Goal: Transaction & Acquisition: Purchase product/service

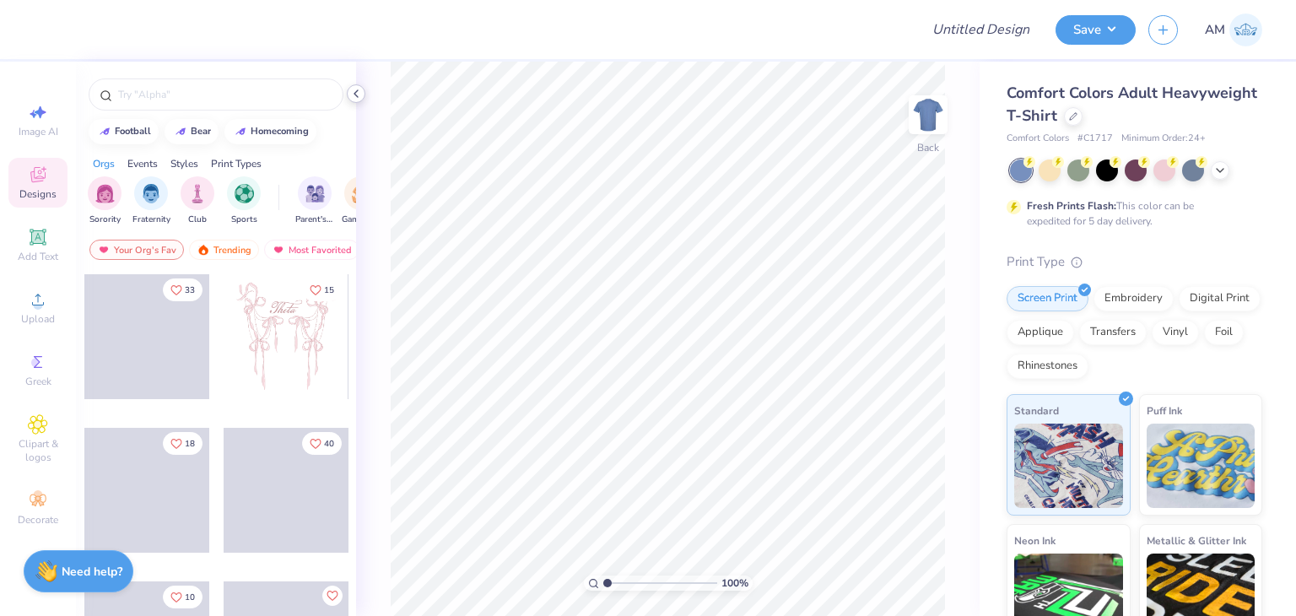
click at [364, 95] on div at bounding box center [356, 93] width 19 height 19
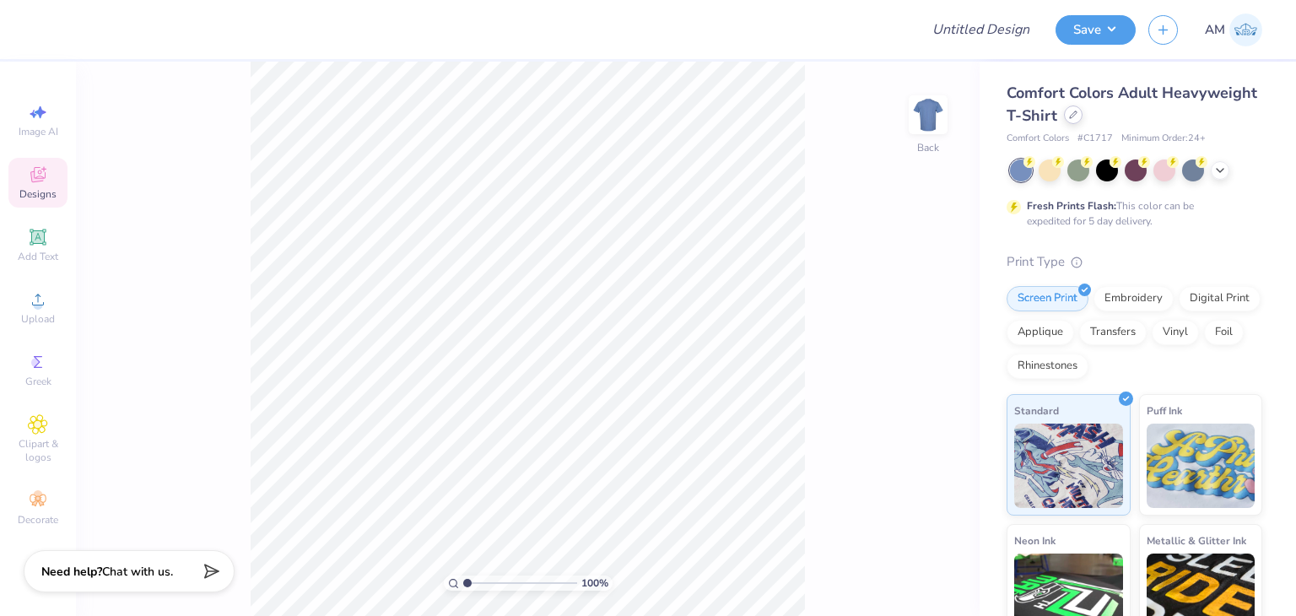
click at [1077, 113] on icon at bounding box center [1073, 115] width 8 height 8
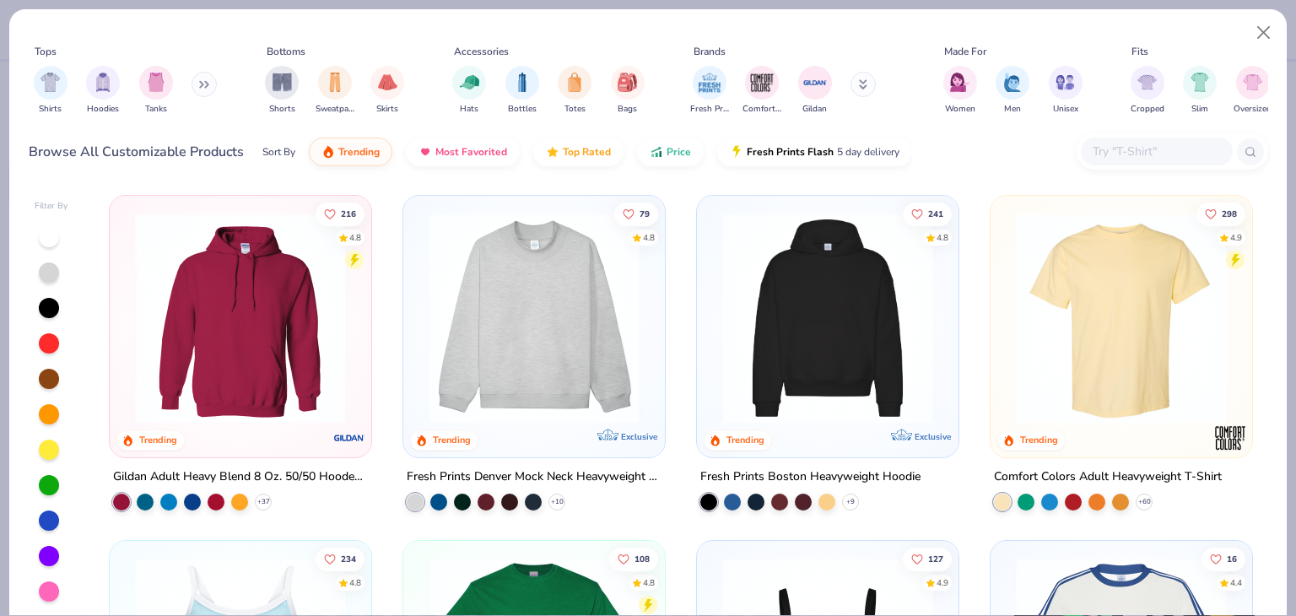
click at [1164, 150] on input "text" at bounding box center [1156, 151] width 130 height 19
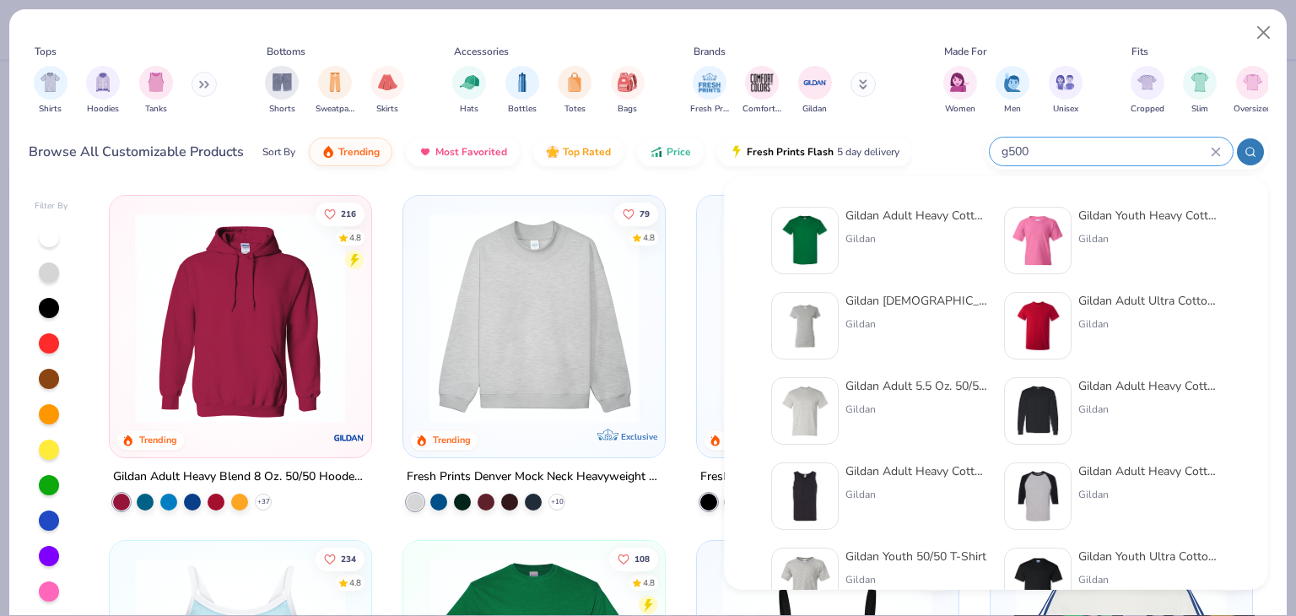
type input "g500"
click at [895, 227] on div "Gildan Adult Heavy Cotton T-Shirt Gildan" at bounding box center [916, 240] width 142 height 67
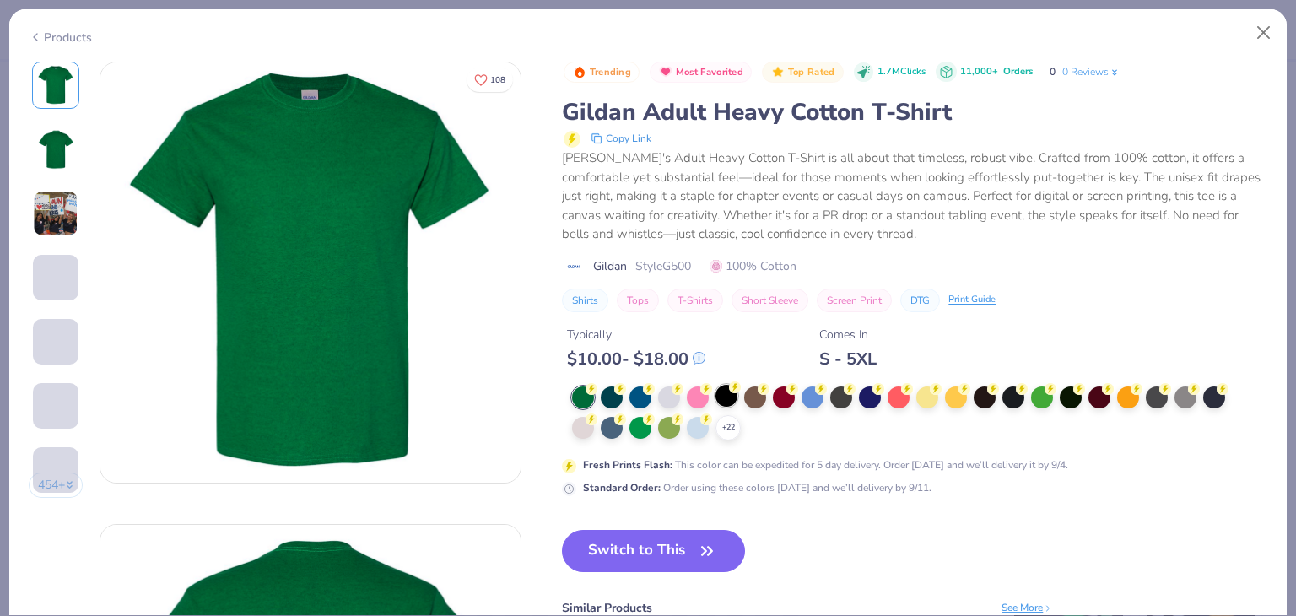
click at [732, 392] on div at bounding box center [726, 396] width 22 height 22
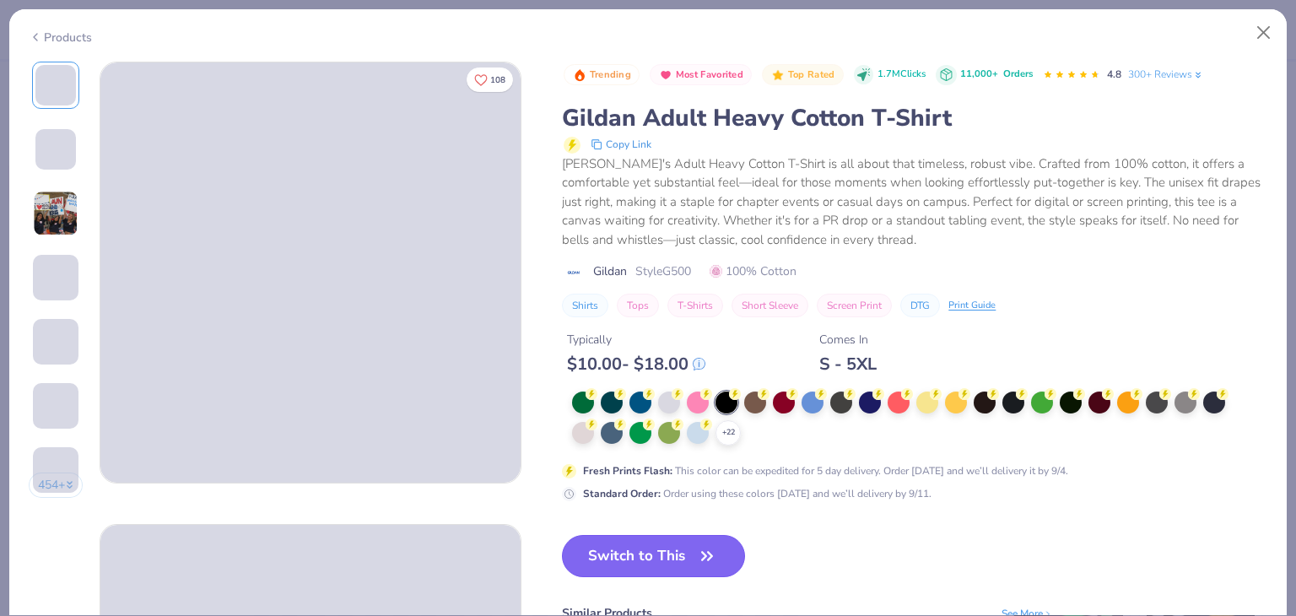
click at [701, 553] on icon "button" at bounding box center [707, 556] width 24 height 24
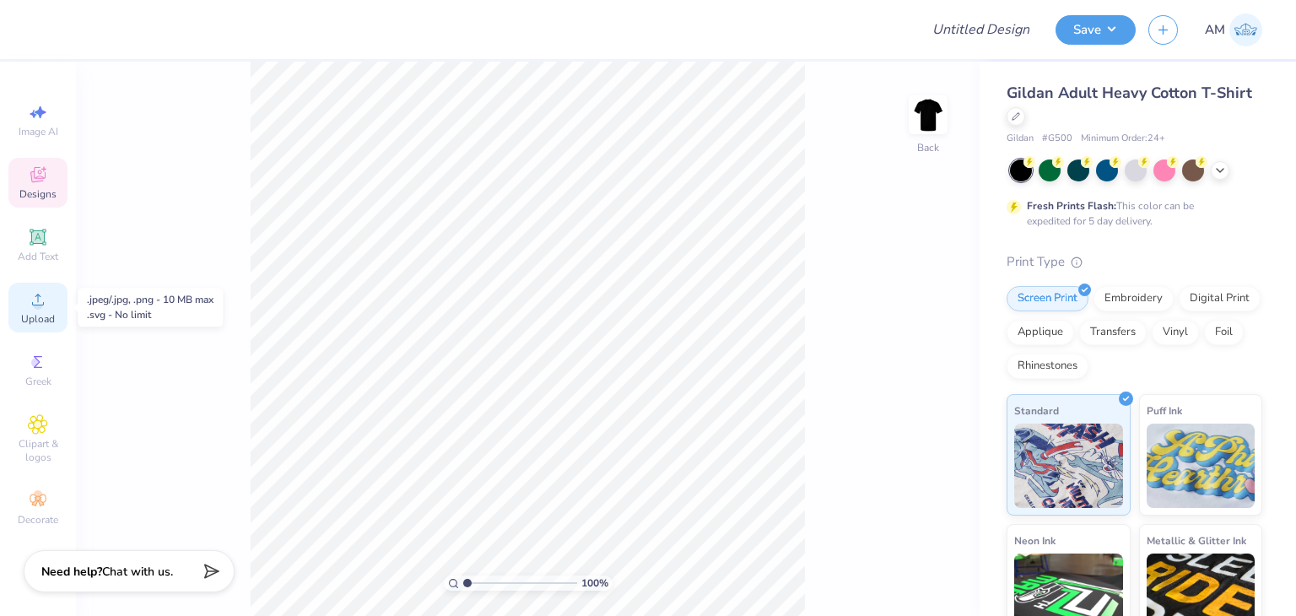
click at [40, 300] on icon at bounding box center [38, 299] width 20 height 20
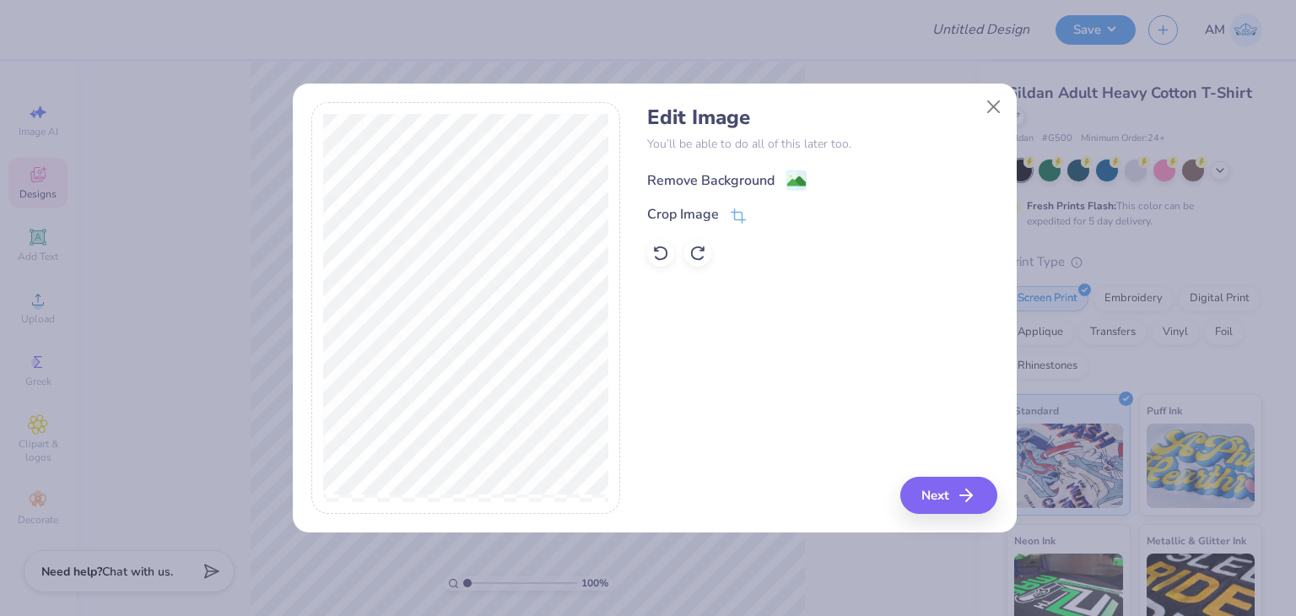
click at [661, 182] on div "Remove Background" at bounding box center [710, 180] width 127 height 20
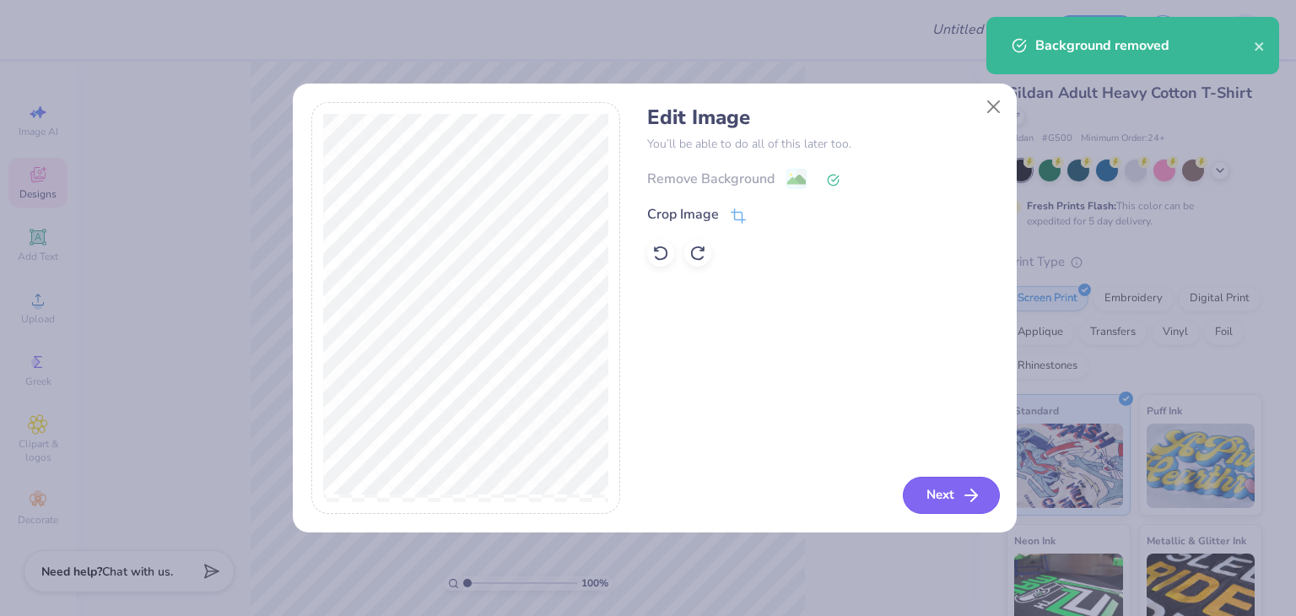
click at [967, 491] on icon "button" at bounding box center [971, 495] width 20 height 20
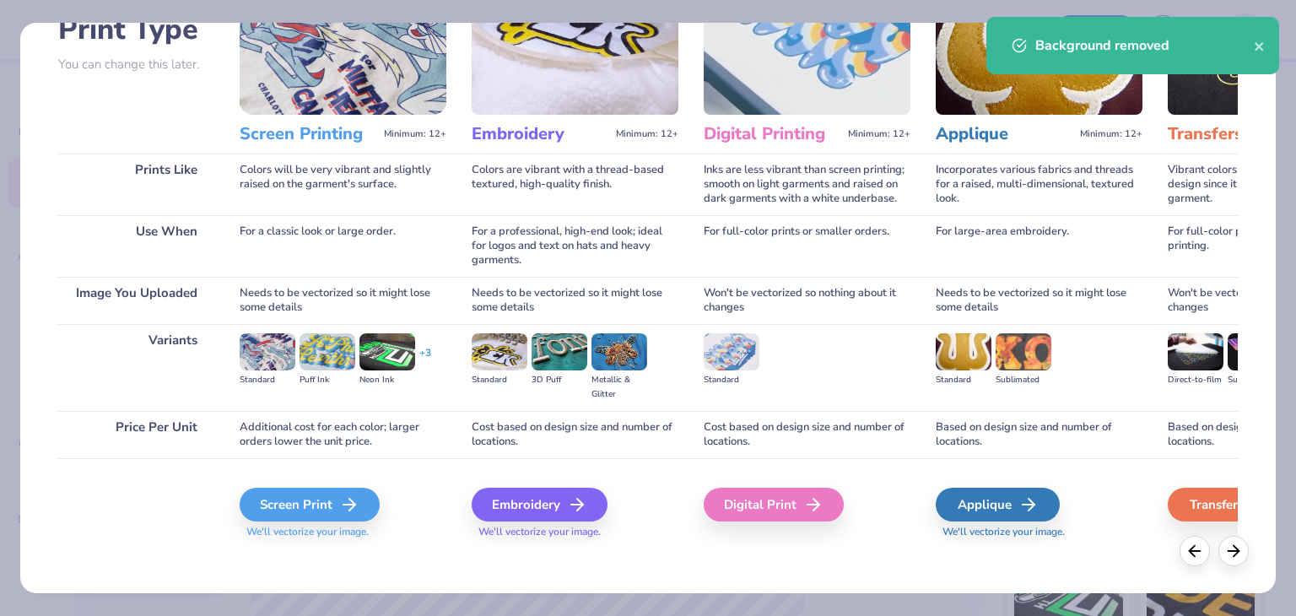
scroll to position [141, 0]
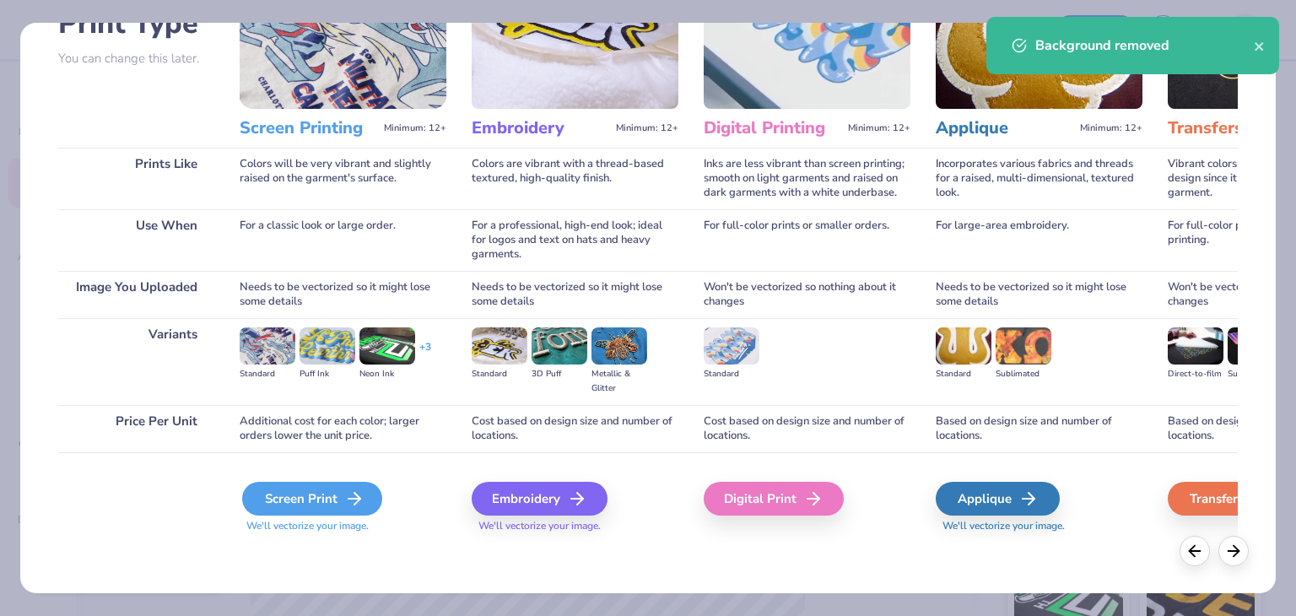
click at [368, 490] on div "Screen Print" at bounding box center [312, 499] width 140 height 34
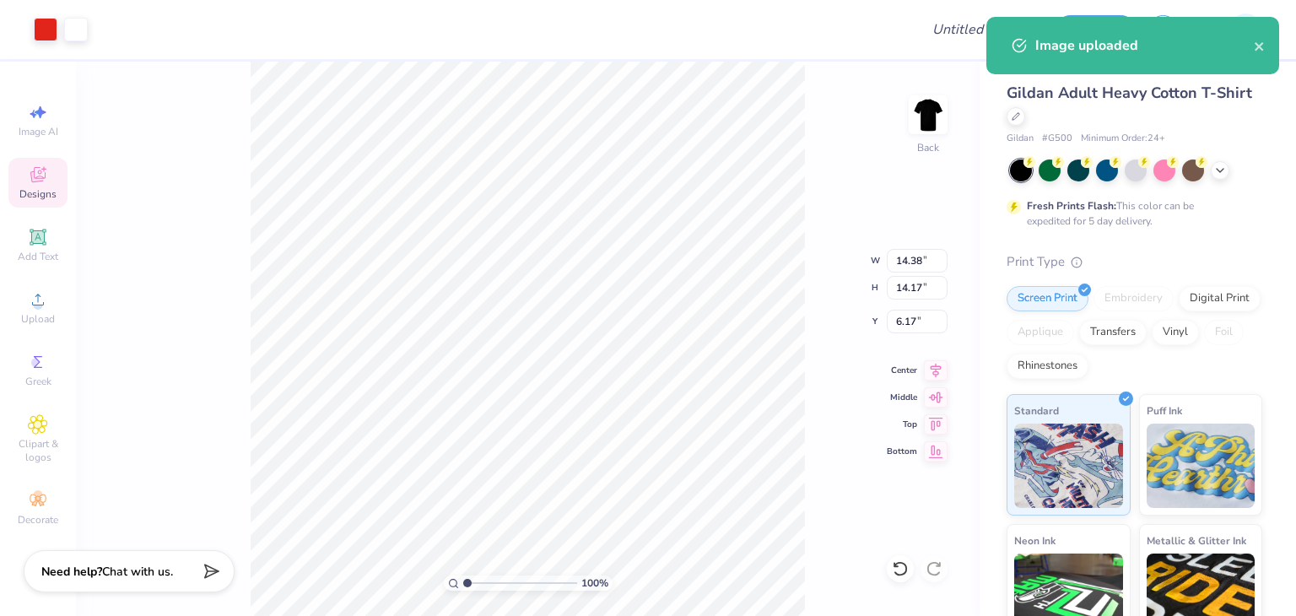
type input "12.77"
type input "12.59"
type input "3.00"
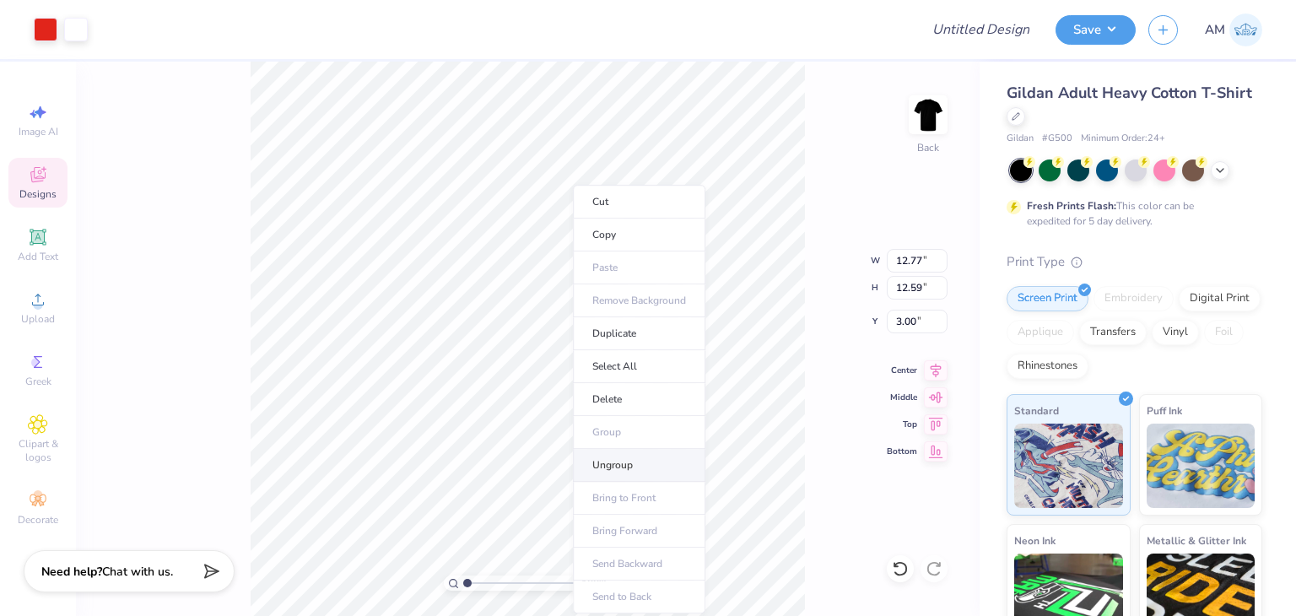
click at [603, 473] on li "Ungroup" at bounding box center [639, 465] width 132 height 33
type input "0.50"
type input "0.59"
type input "7.20"
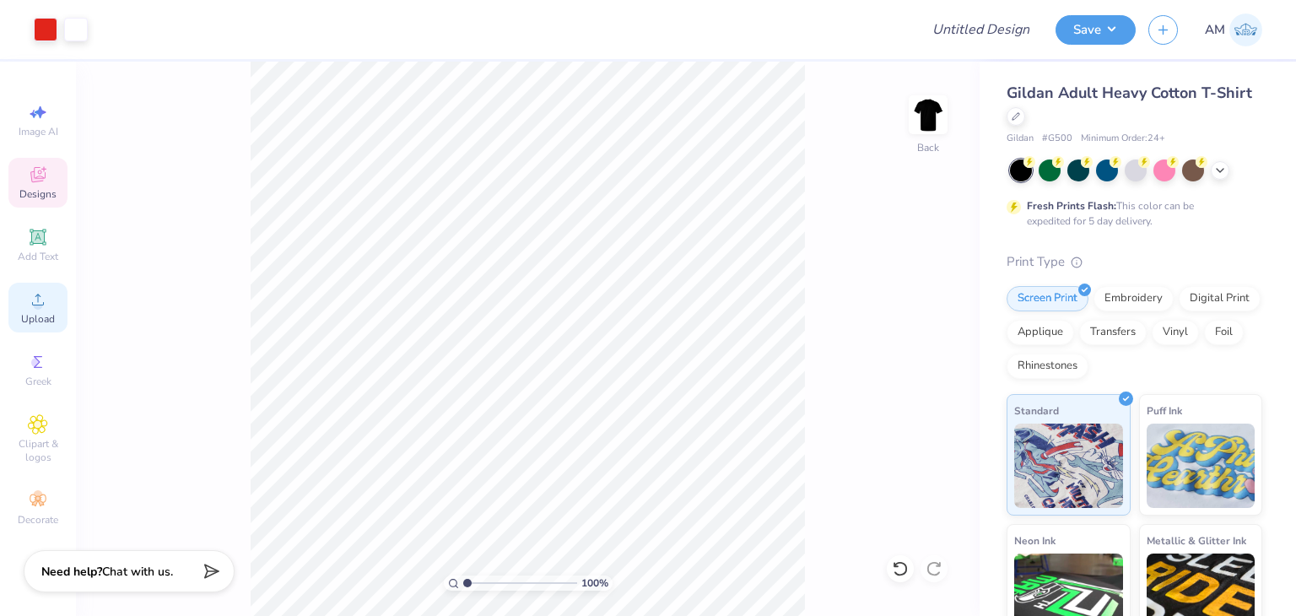
click at [57, 309] on div "Upload" at bounding box center [37, 308] width 59 height 50
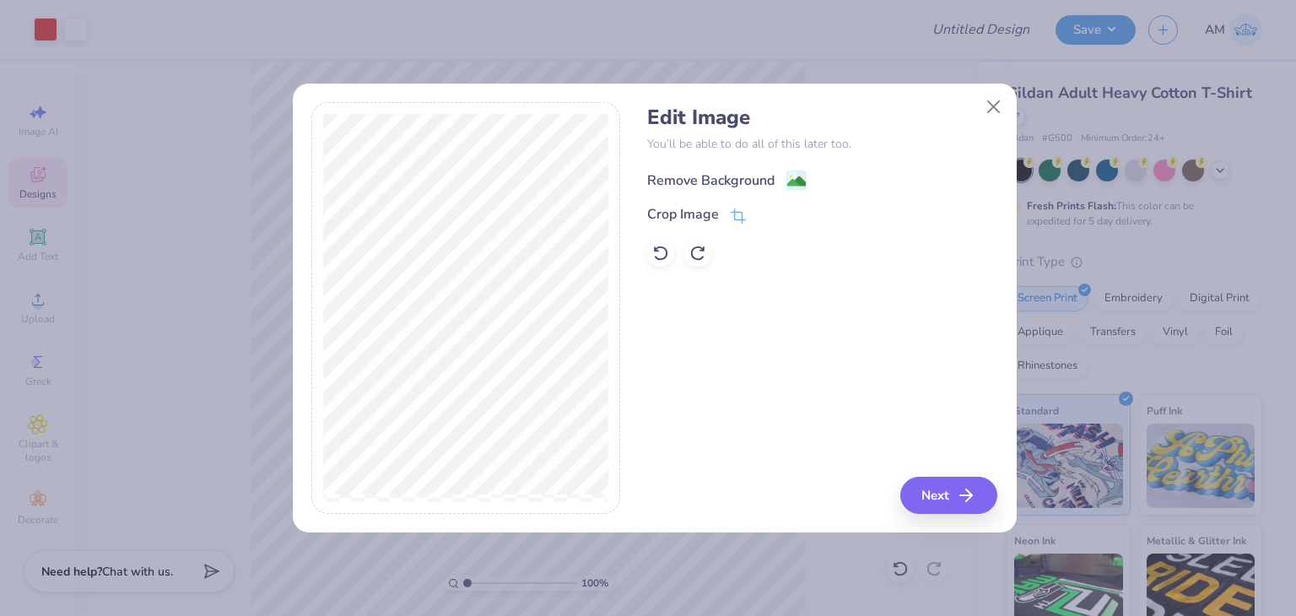
click at [686, 183] on div "Remove Background" at bounding box center [710, 180] width 127 height 20
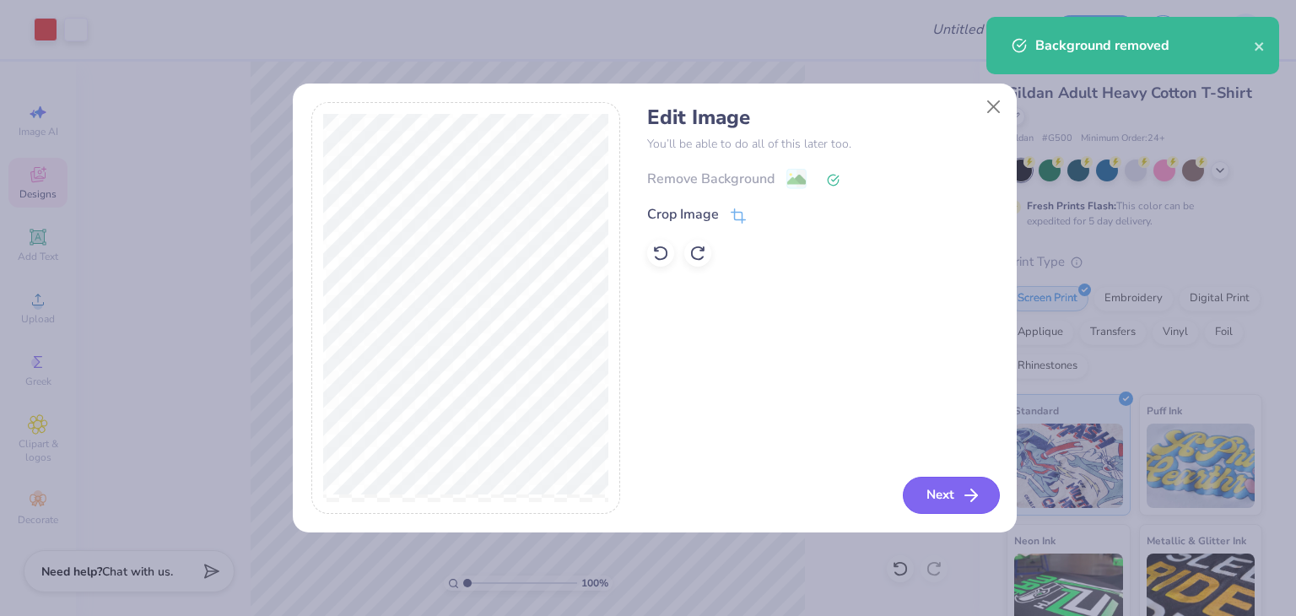
click at [915, 489] on button "Next" at bounding box center [951, 495] width 97 height 37
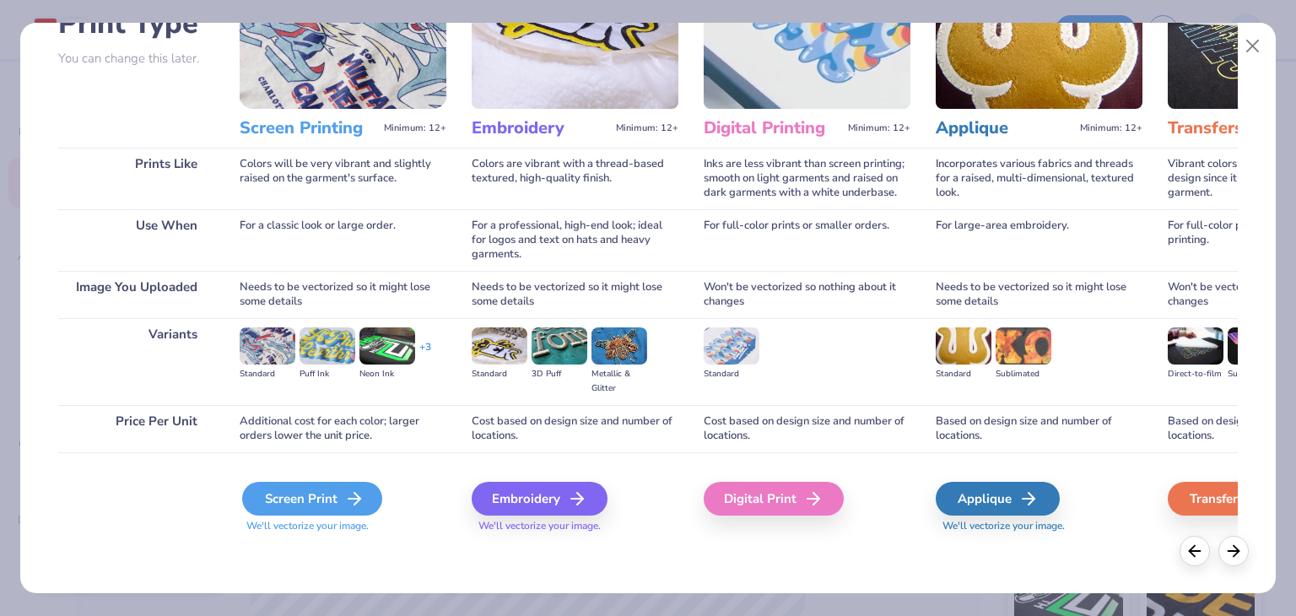
click at [350, 506] on icon at bounding box center [354, 499] width 20 height 20
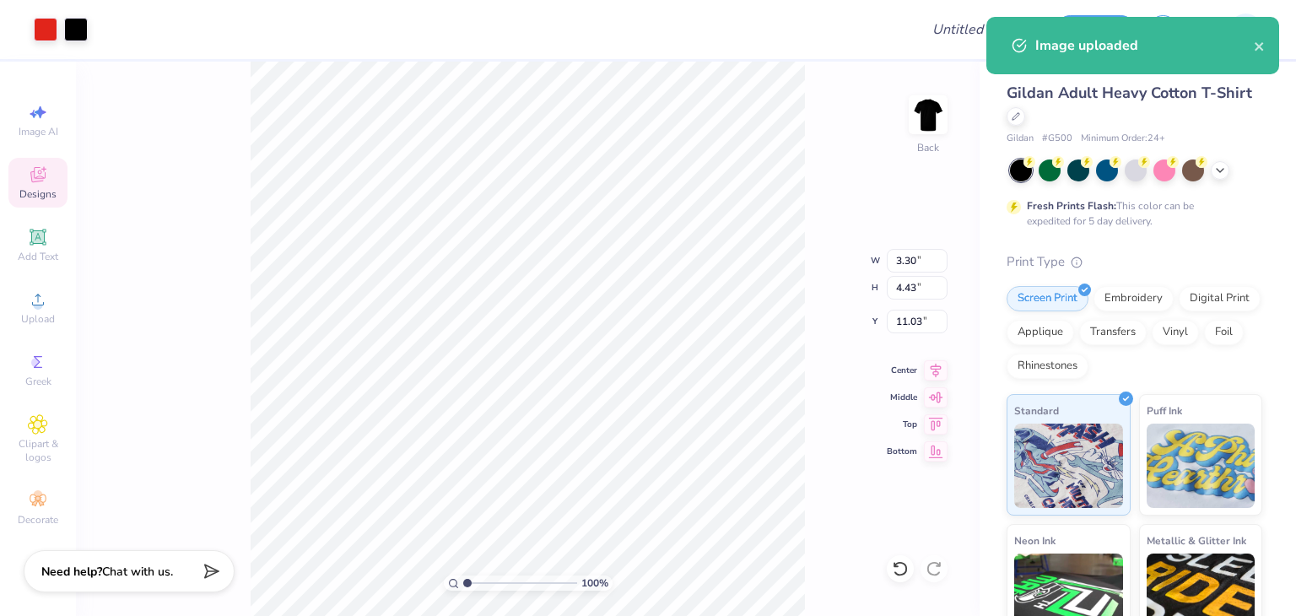
type input "15.25"
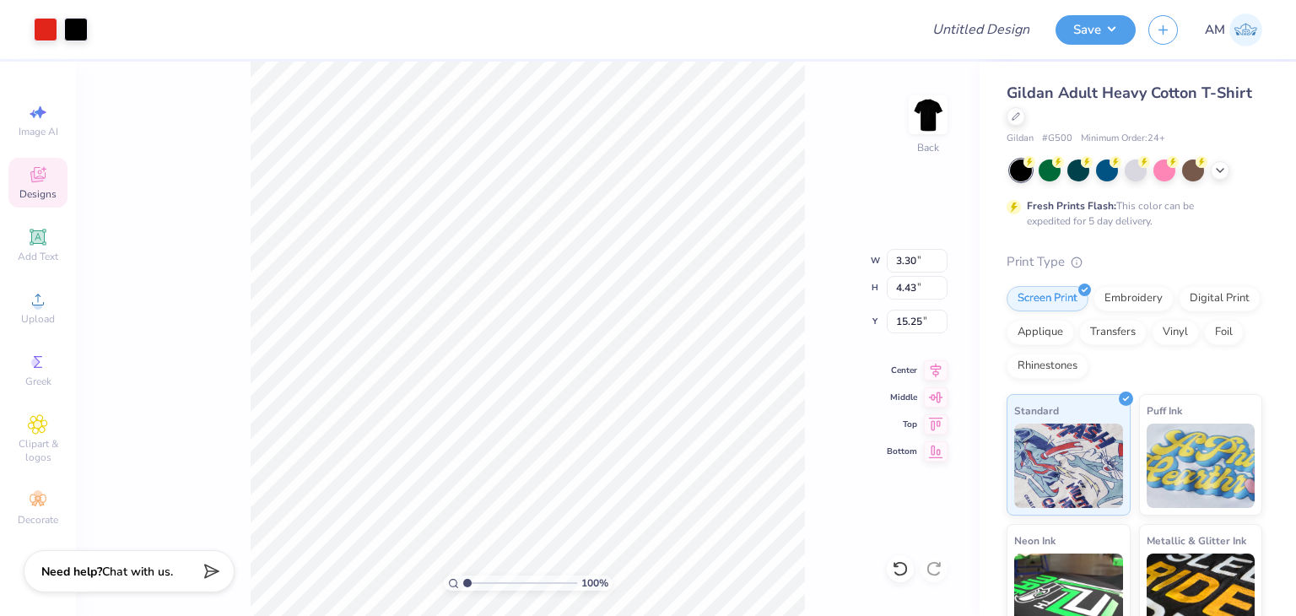
type input "2.91"
type input "3.91"
type input "15.80"
click at [898, 572] on icon at bounding box center [900, 568] width 17 height 17
click at [906, 575] on icon at bounding box center [900, 568] width 17 height 17
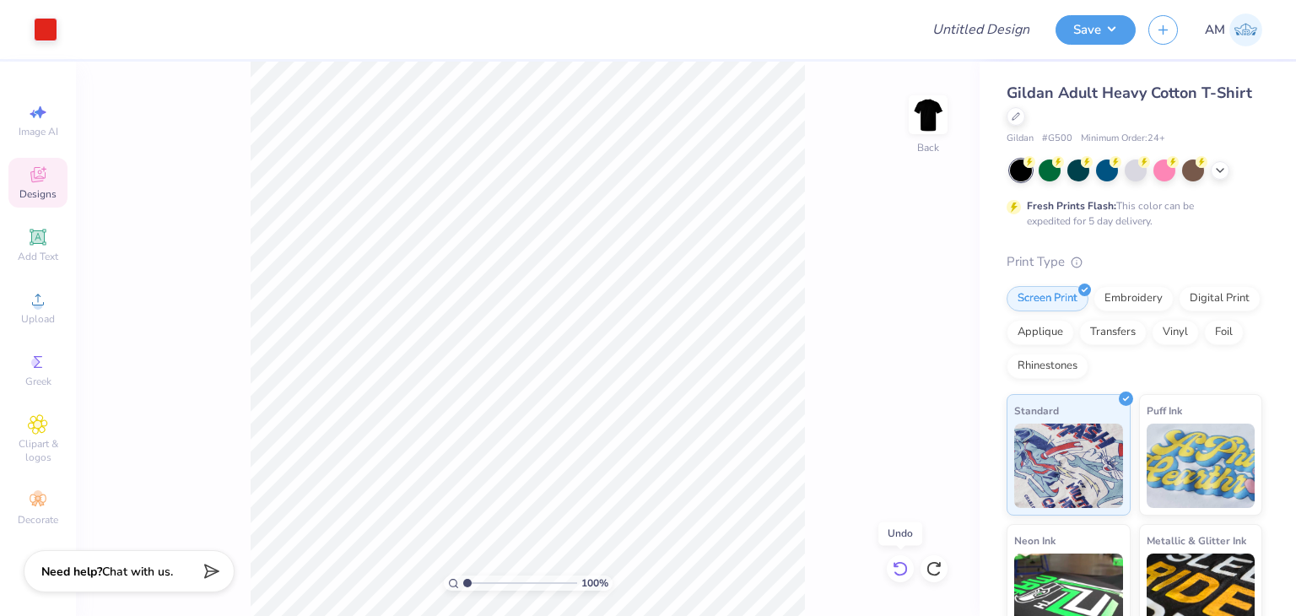
click at [898, 568] on icon at bounding box center [900, 568] width 17 height 17
click at [935, 565] on icon at bounding box center [934, 568] width 17 height 17
click at [51, 309] on div "Upload" at bounding box center [37, 308] width 59 height 50
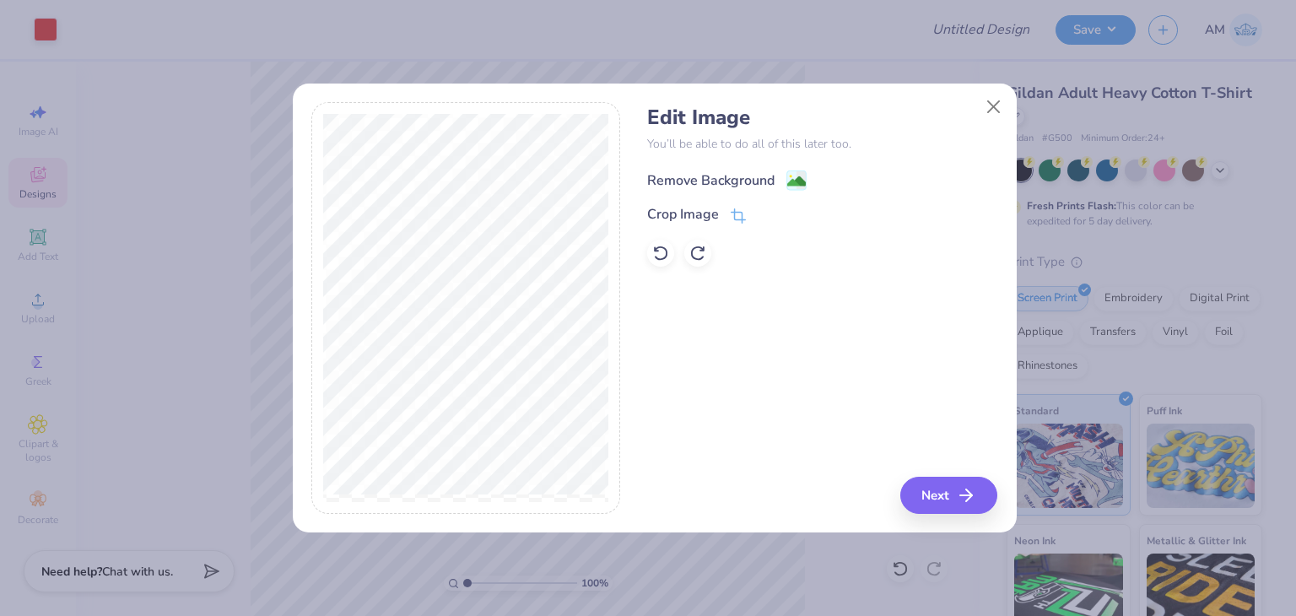
click at [678, 172] on div "Remove Background" at bounding box center [710, 180] width 127 height 20
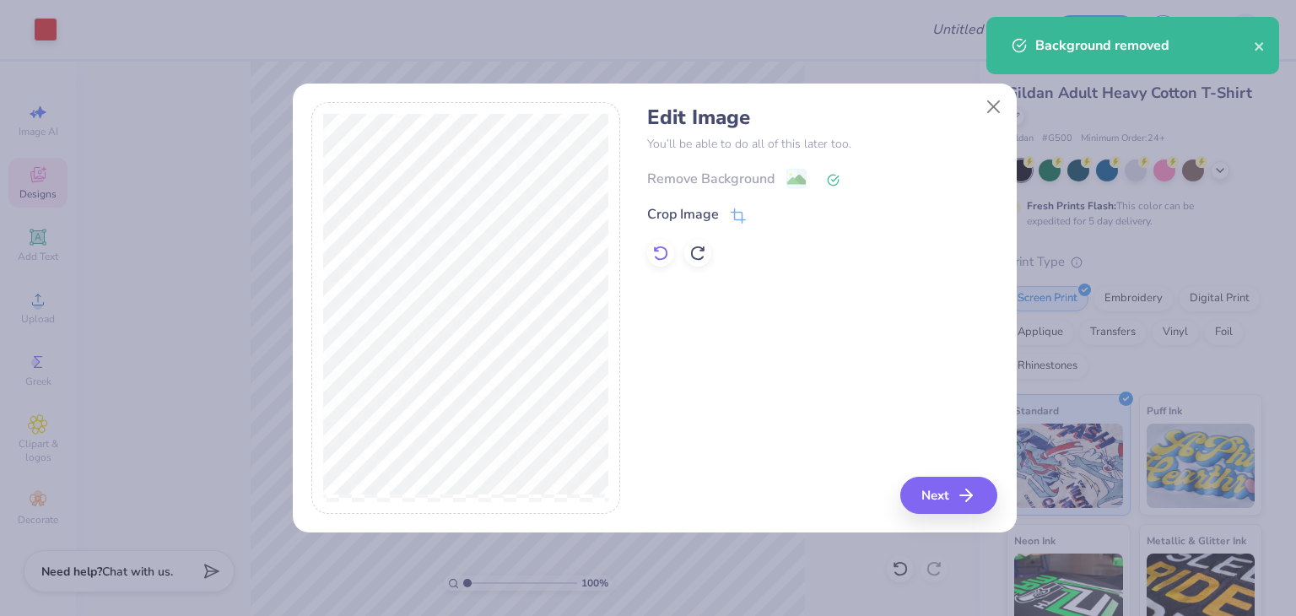
click at [668, 257] on icon at bounding box center [660, 253] width 17 height 17
click at [697, 246] on icon at bounding box center [697, 253] width 14 height 15
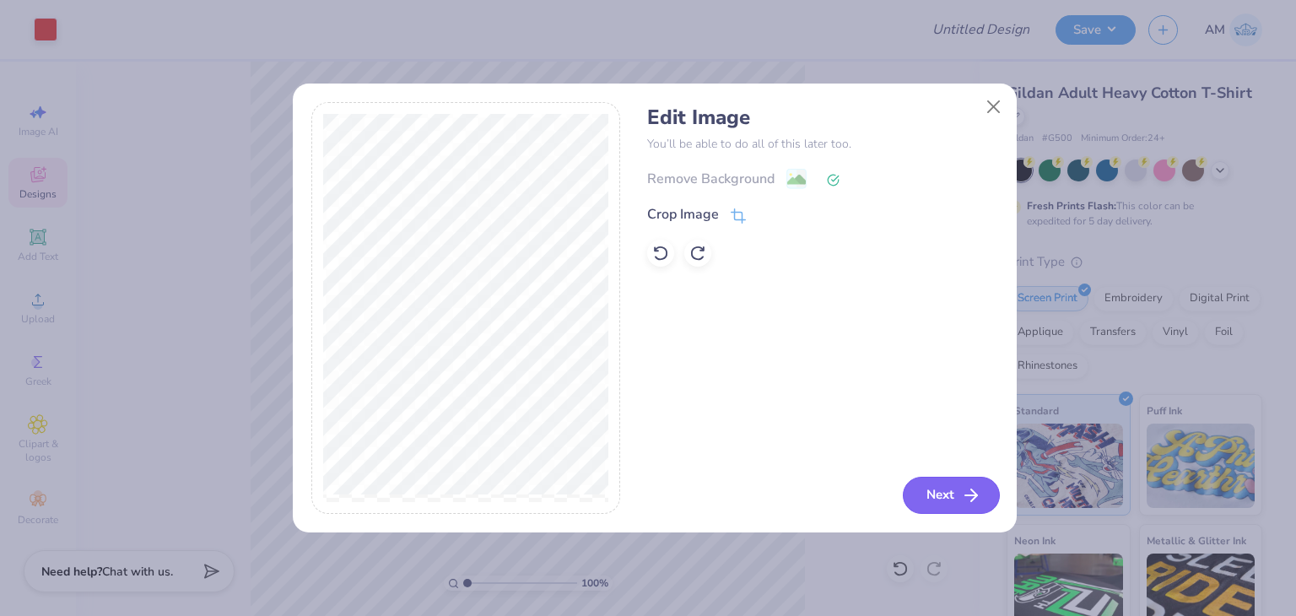
click at [942, 511] on button "Next" at bounding box center [951, 495] width 97 height 37
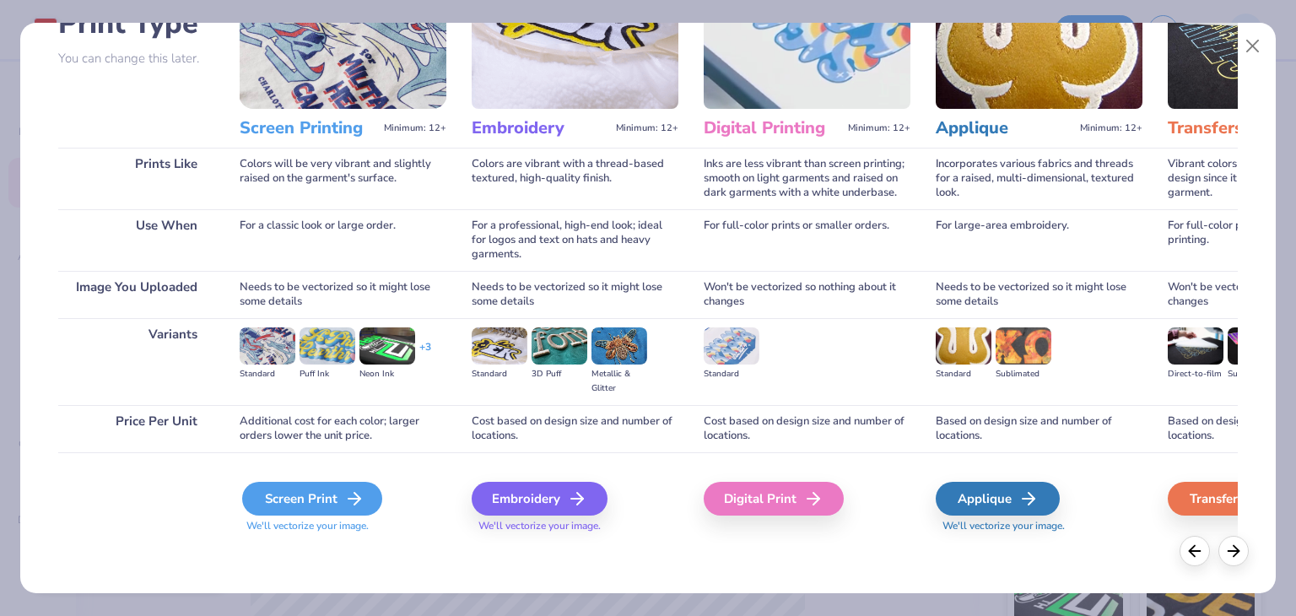
click at [354, 492] on icon at bounding box center [354, 499] width 20 height 20
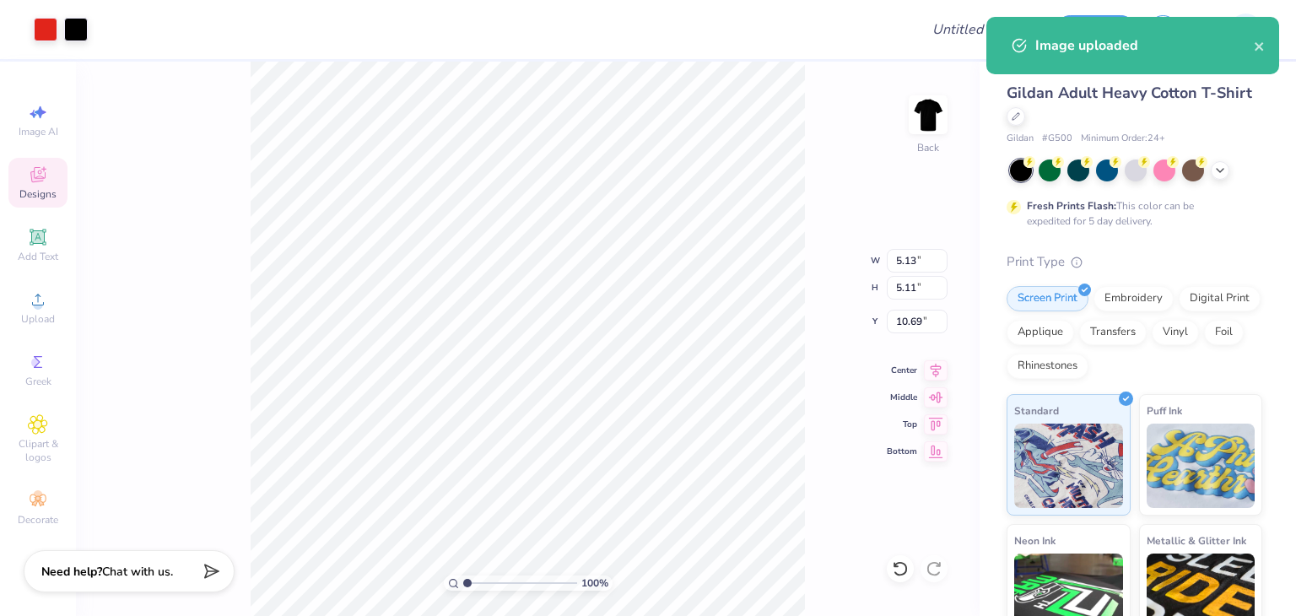
type input "2.82"
type input "2.81"
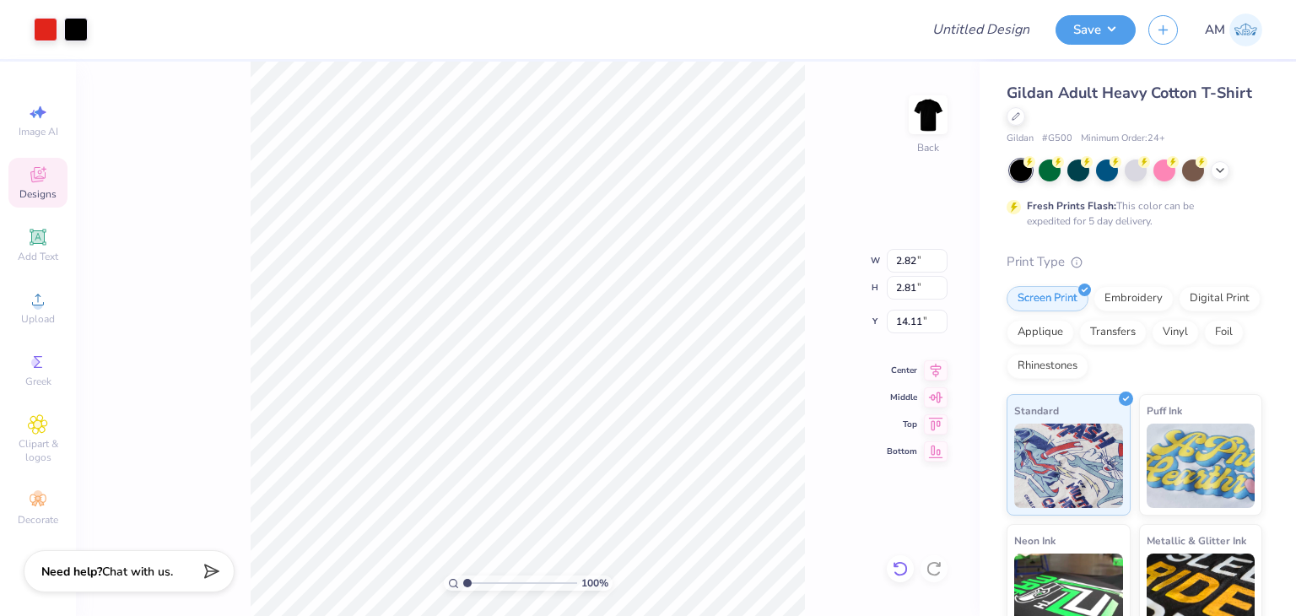
click at [904, 558] on div at bounding box center [900, 568] width 27 height 27
type input "10.69"
click at [906, 560] on icon at bounding box center [900, 568] width 17 height 17
type input "5.13"
type input "5.11"
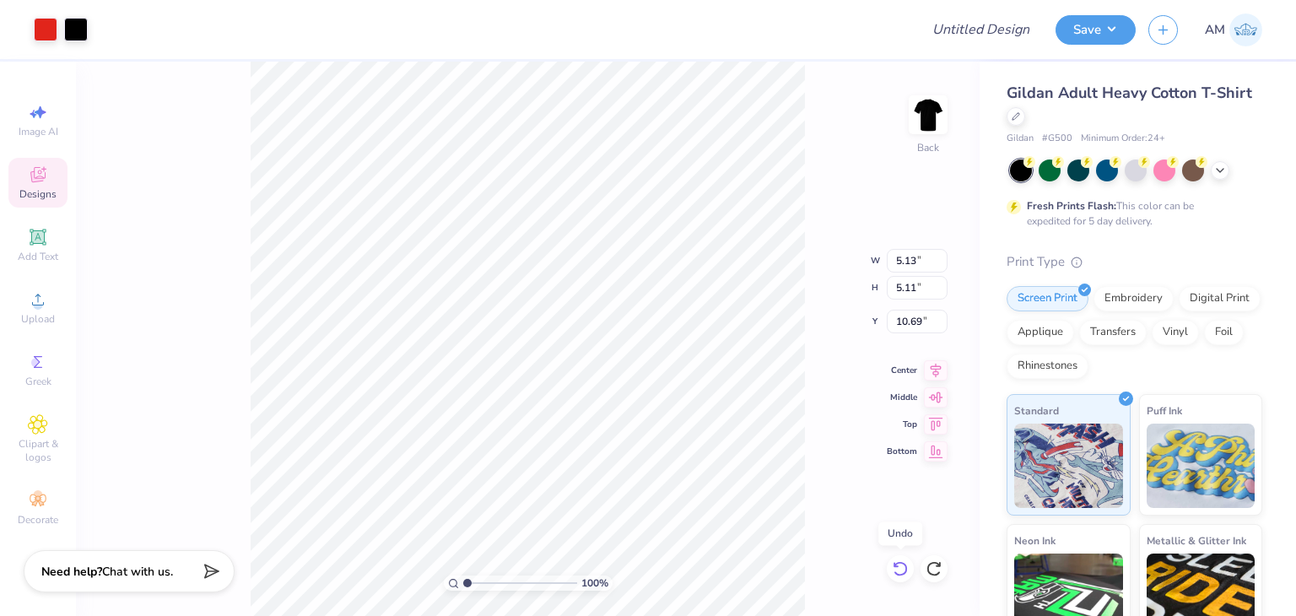
click at [906, 560] on icon at bounding box center [900, 568] width 17 height 17
click at [39, 313] on span "Upload" at bounding box center [38, 318] width 34 height 13
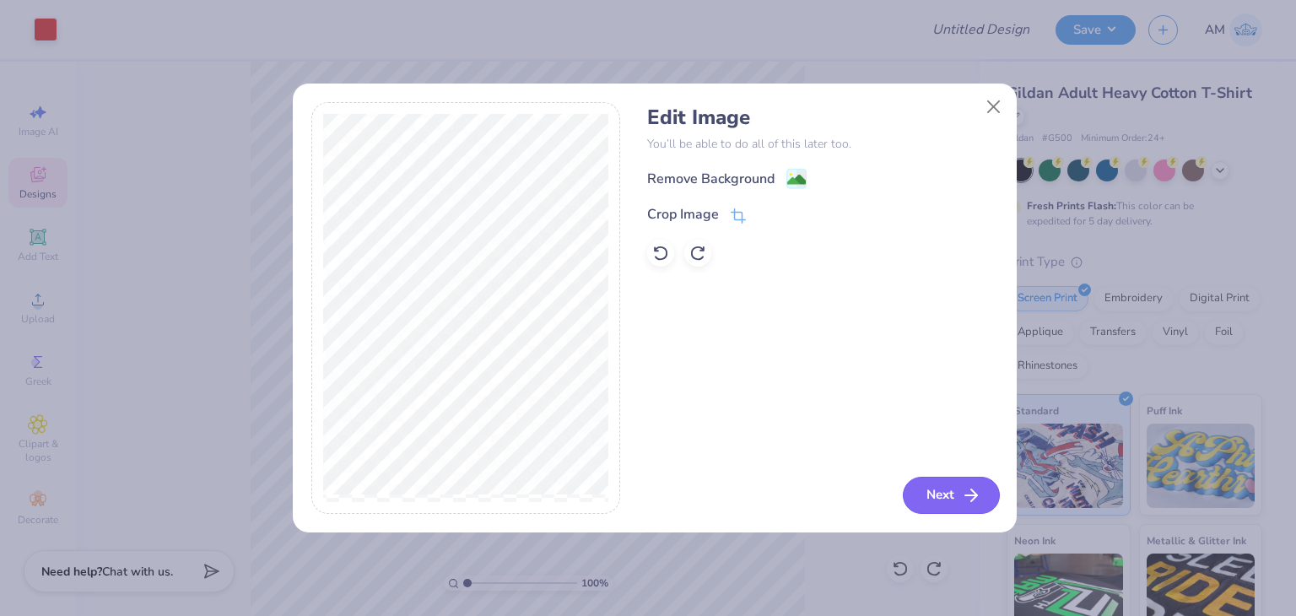
click at [952, 494] on button "Next" at bounding box center [951, 495] width 97 height 37
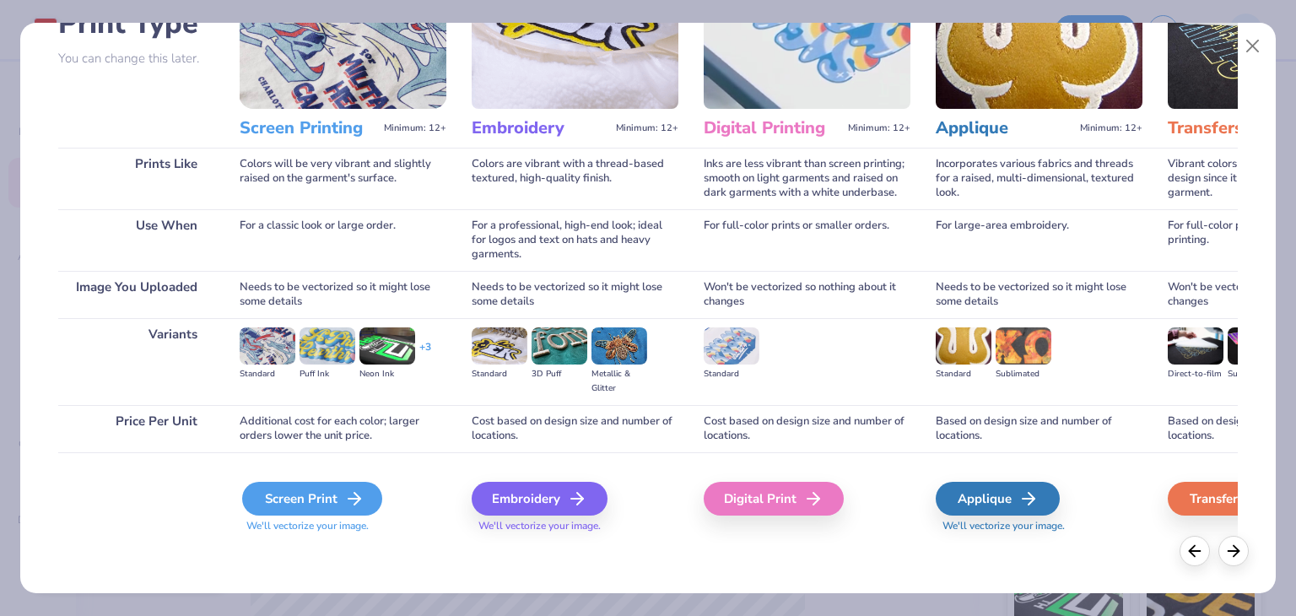
click at [356, 489] on icon at bounding box center [354, 499] width 20 height 20
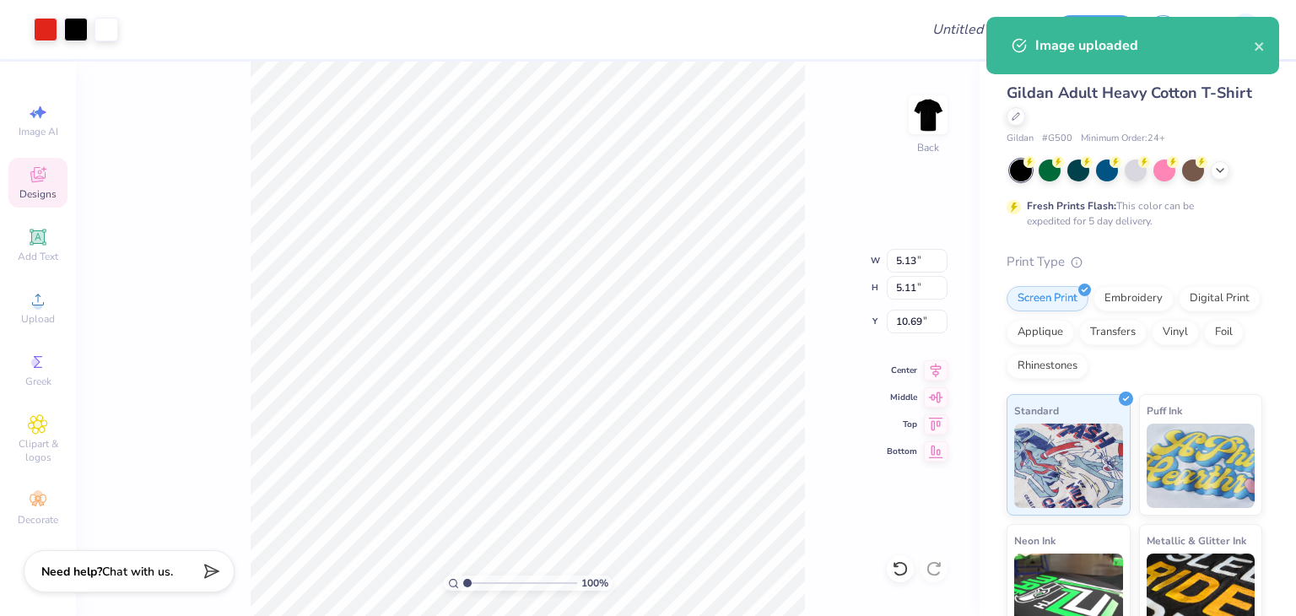
type input "3.16"
type input "3.15"
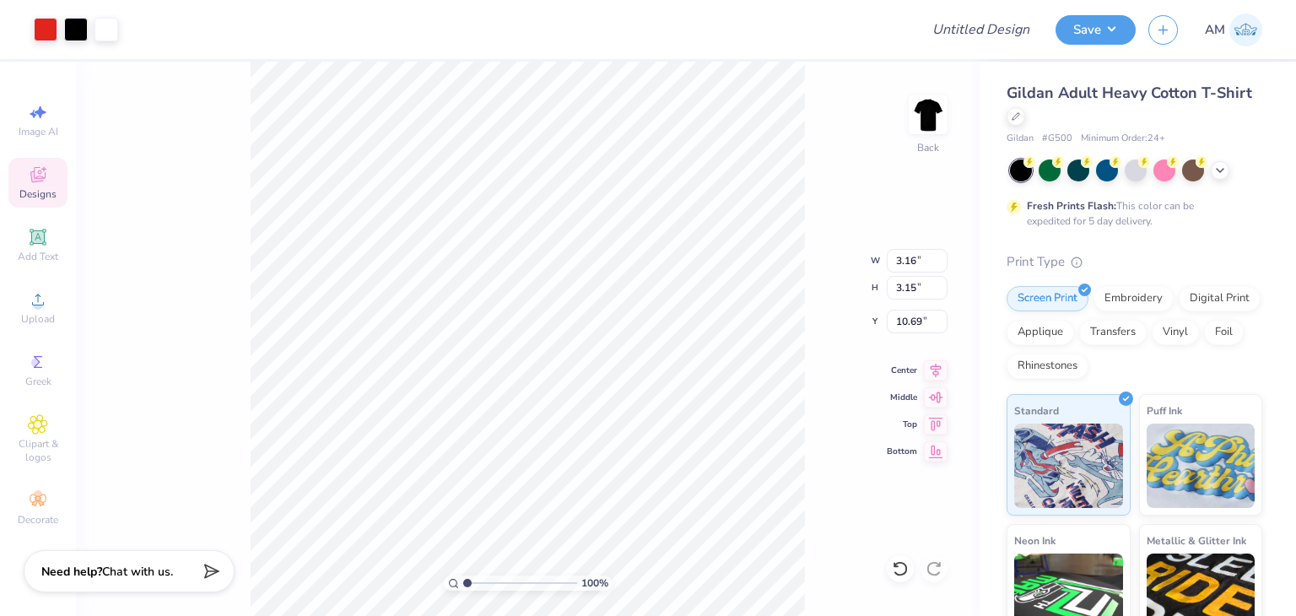
type input "12.88"
type input "4.04"
type input "4.03"
type input "12.60"
type input "3.70"
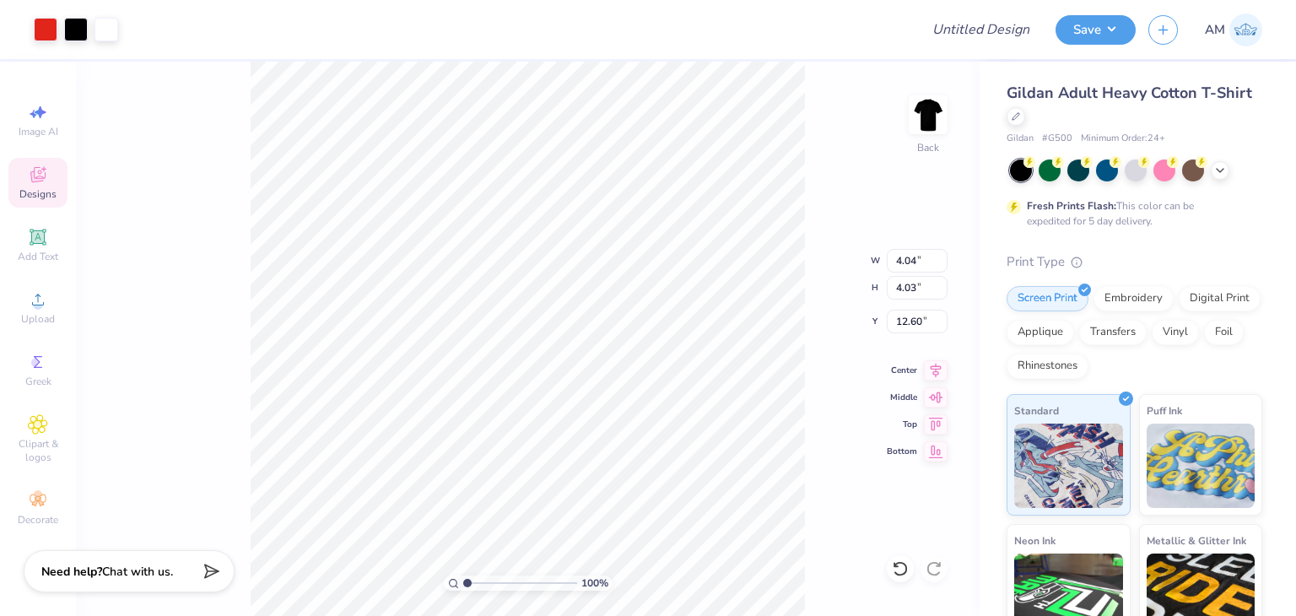
type input "3.70"
click at [71, 28] on div at bounding box center [76, 28] width 24 height 24
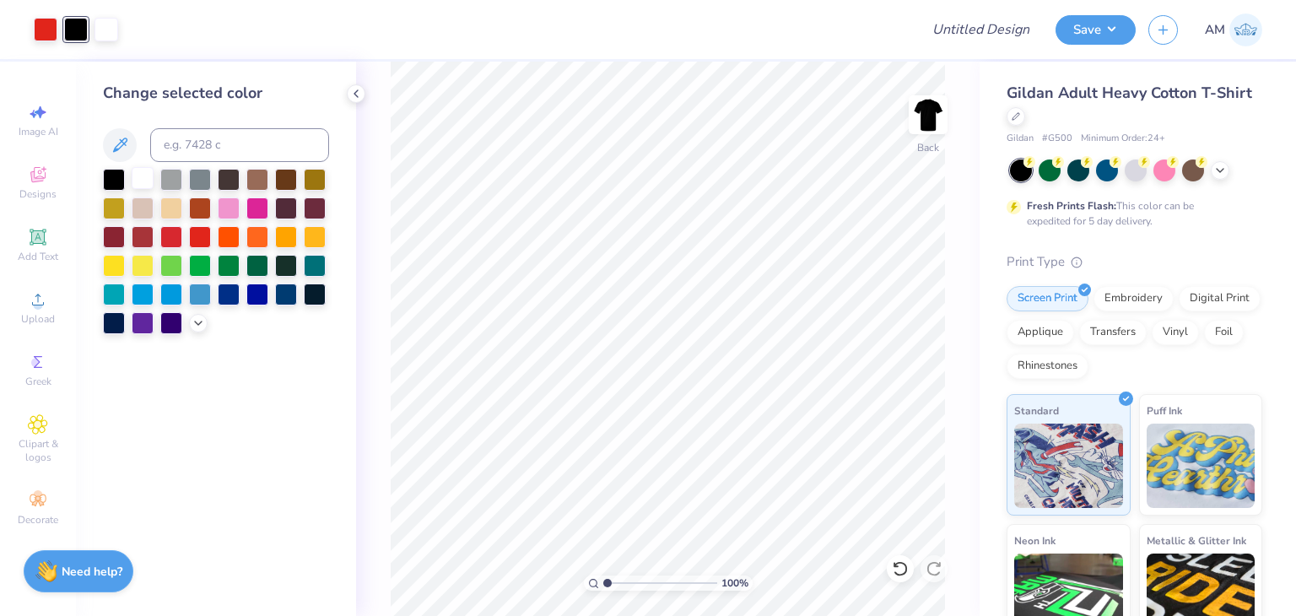
click at [139, 186] on div at bounding box center [143, 178] width 22 height 22
click at [111, 172] on div at bounding box center [114, 178] width 22 height 22
click at [901, 567] on icon at bounding box center [900, 568] width 17 height 17
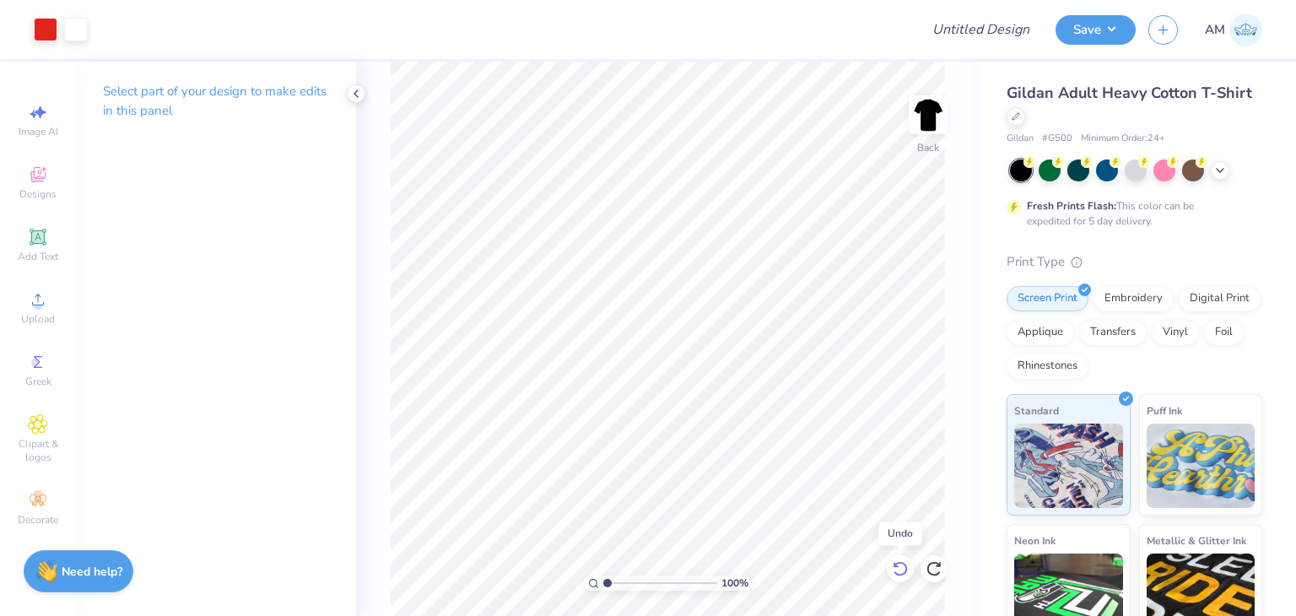
click at [901, 567] on icon at bounding box center [900, 568] width 17 height 17
click at [79, 30] on div at bounding box center [76, 28] width 24 height 24
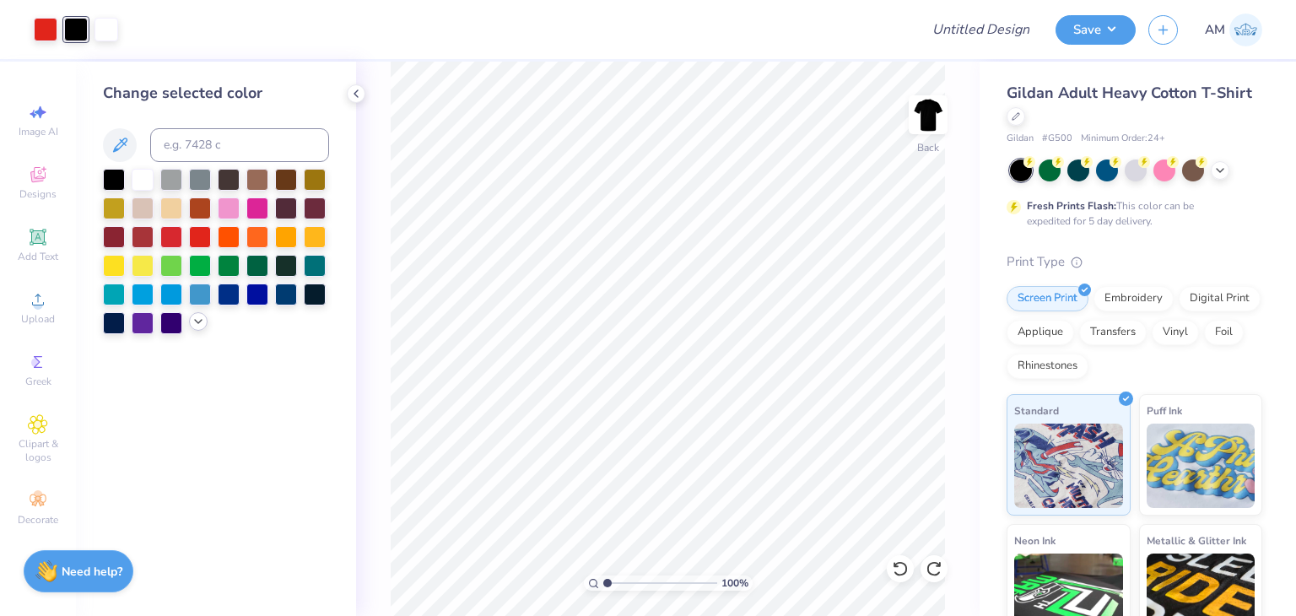
click at [200, 321] on polyline at bounding box center [198, 321] width 7 height 3
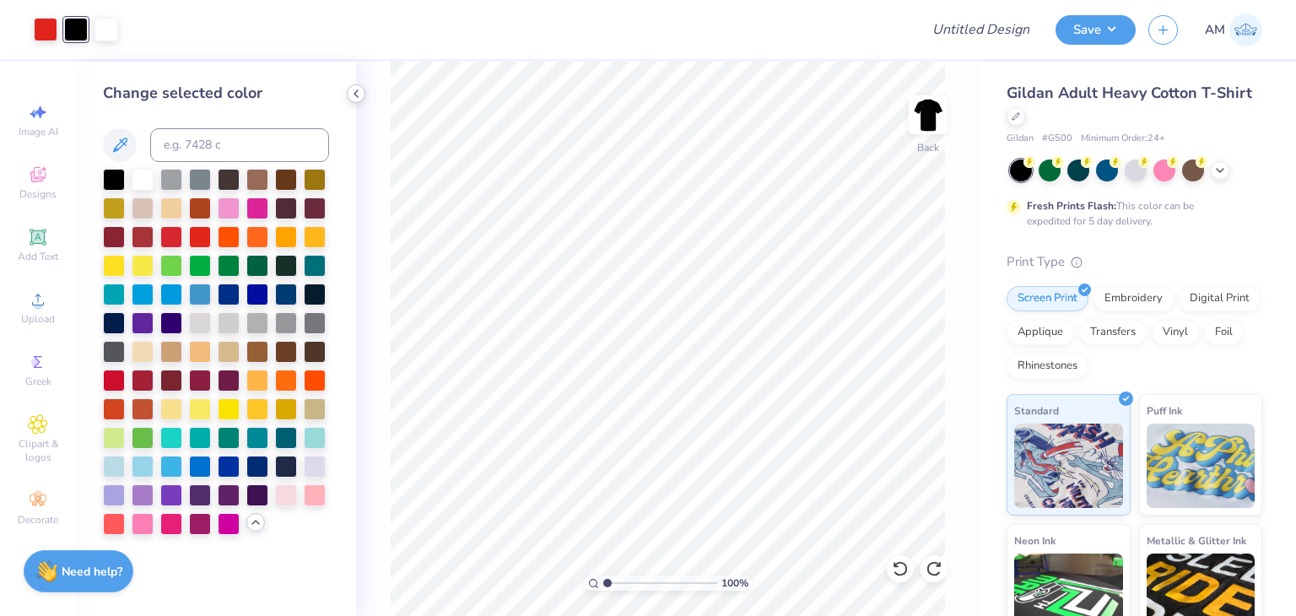
click at [351, 95] on icon at bounding box center [355, 93] width 13 height 13
